Goal: Task Accomplishment & Management: Manage account settings

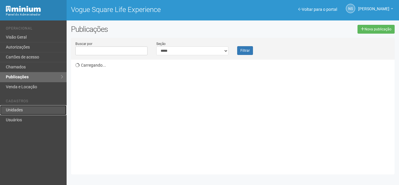
click at [51, 110] on link "Unidades" at bounding box center [33, 110] width 67 height 10
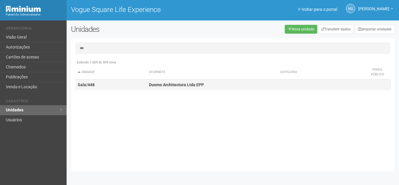
type input "***"
click at [178, 83] on strong "Duomo Architectura Ltda EPP" at bounding box center [176, 84] width 55 height 5
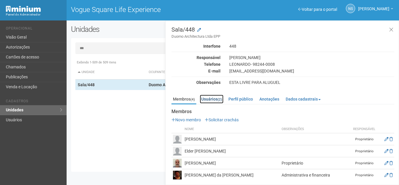
click at [211, 100] on link "Usuários (2)" at bounding box center [212, 99] width 24 height 9
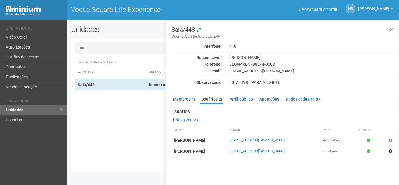
click at [391, 151] on span at bounding box center [390, 151] width 3 height 4
click at [190, 98] on link "Membros (4)" at bounding box center [184, 99] width 25 height 9
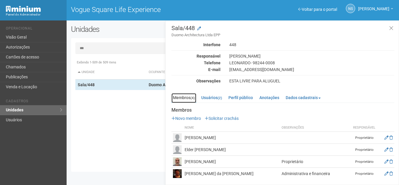
scroll to position [2, 0]
click at [216, 95] on link "Usuários (2)" at bounding box center [212, 97] width 24 height 9
